Goal: Task Accomplishment & Management: Manage account settings

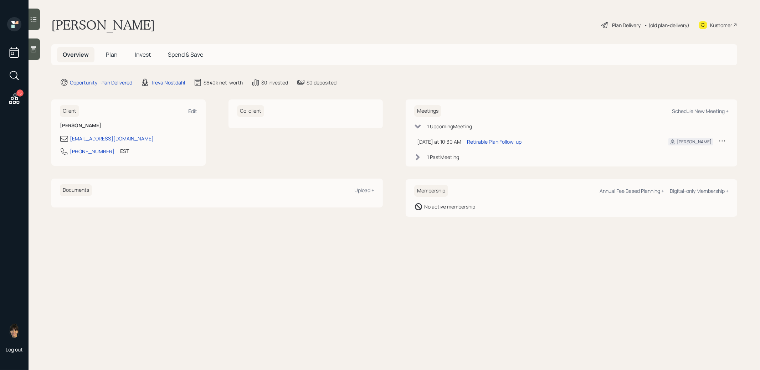
click at [626, 24] on div "Plan Delivery" at bounding box center [626, 24] width 29 height 7
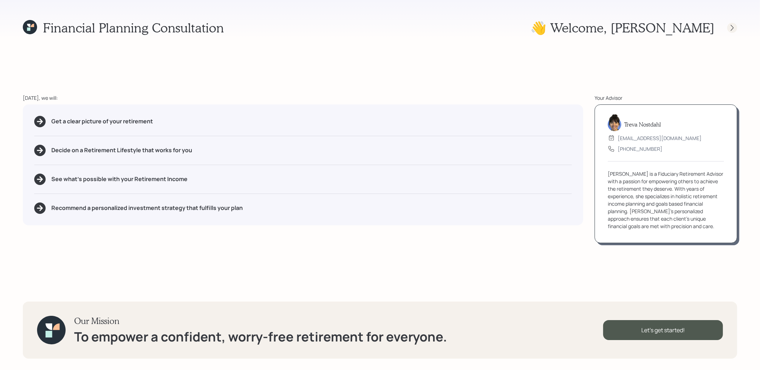
click at [731, 27] on icon at bounding box center [731, 27] width 7 height 7
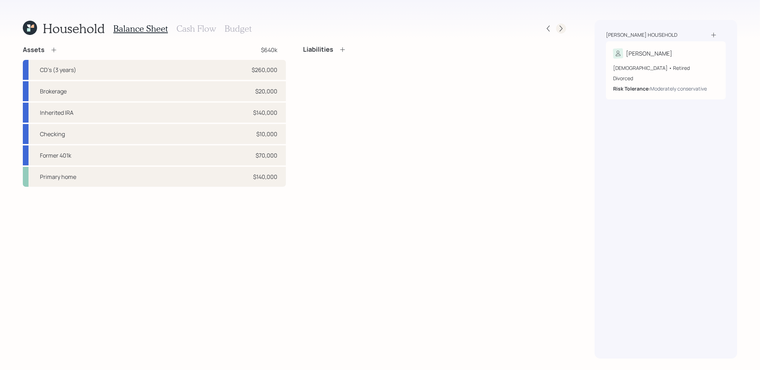
click at [563, 29] on icon at bounding box center [560, 28] width 7 height 7
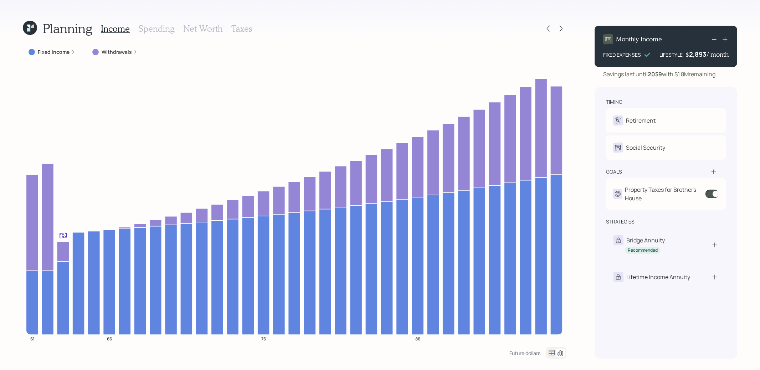
click at [240, 29] on h3 "Taxes" at bounding box center [241, 29] width 21 height 10
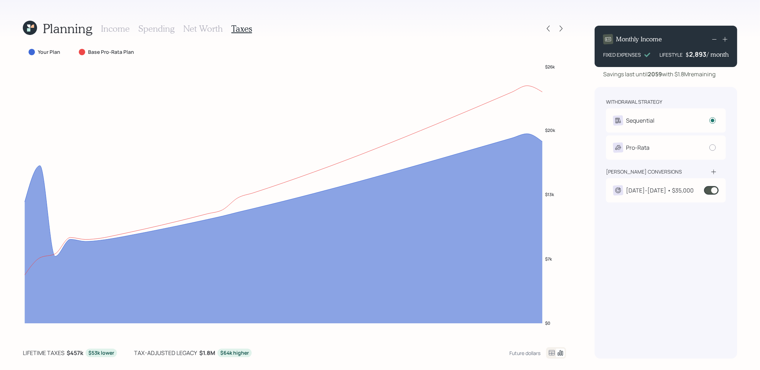
click at [679, 187] on div "[DATE]-[DATE] • $35,000" at bounding box center [660, 190] width 68 height 9
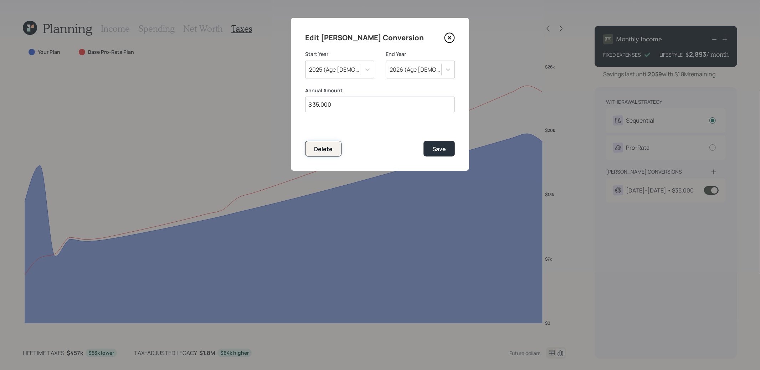
click at [331, 150] on div "Delete" at bounding box center [323, 149] width 19 height 8
